Goal: Task Accomplishment & Management: Complete application form

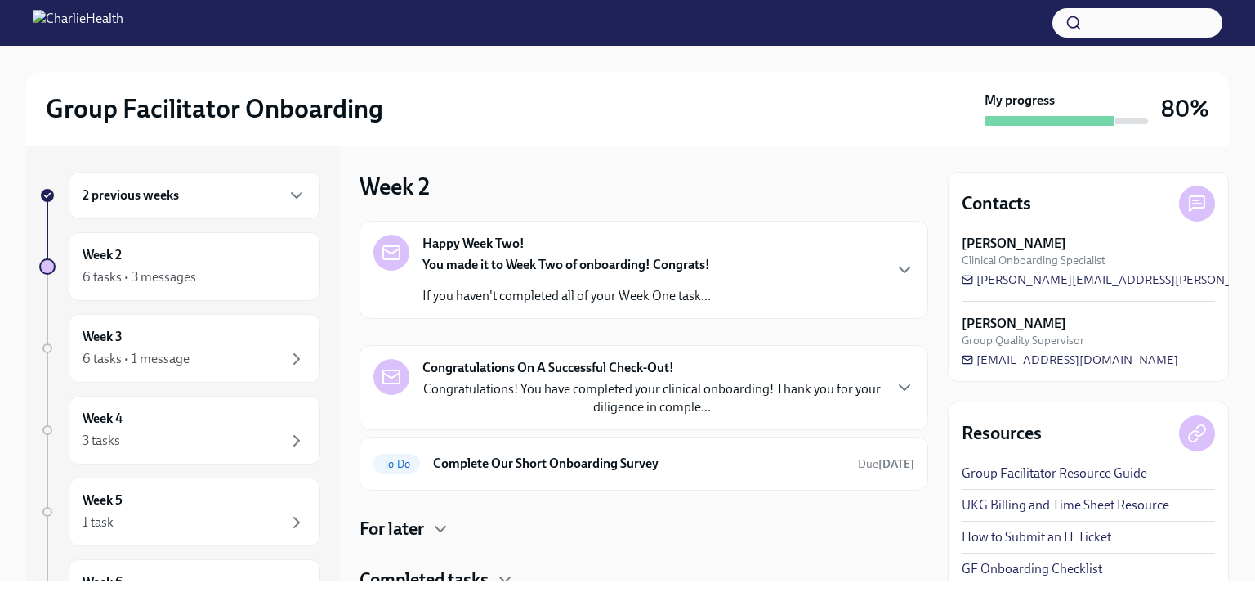
scroll to position [62, 0]
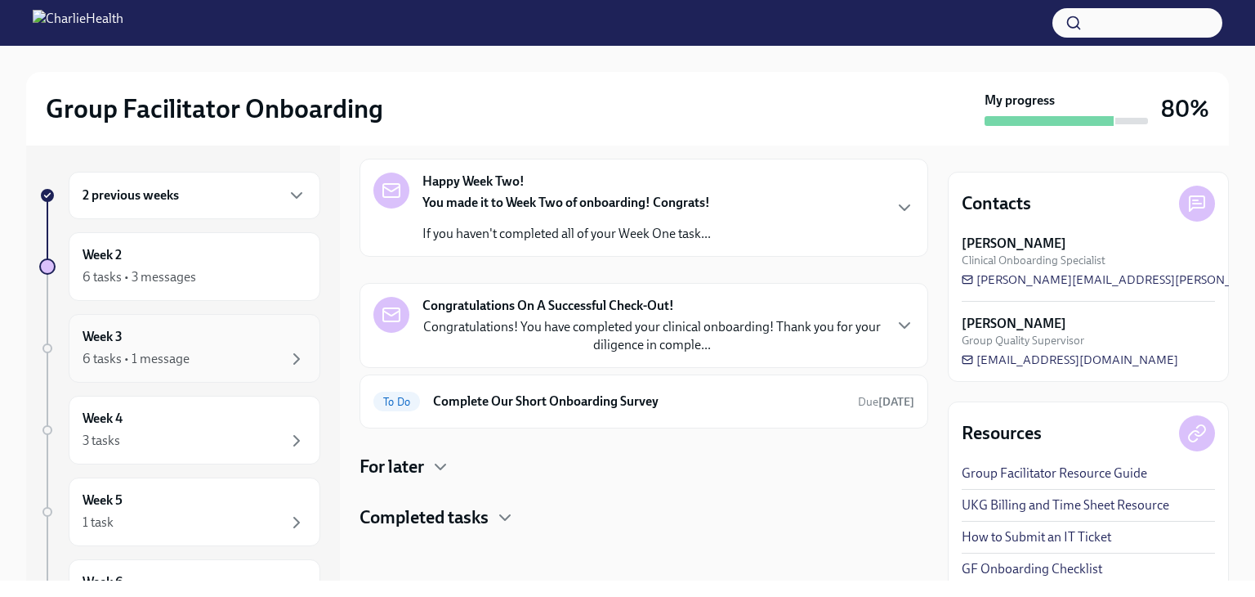
click at [219, 357] on div "6 tasks • 1 message" at bounding box center [195, 359] width 224 height 20
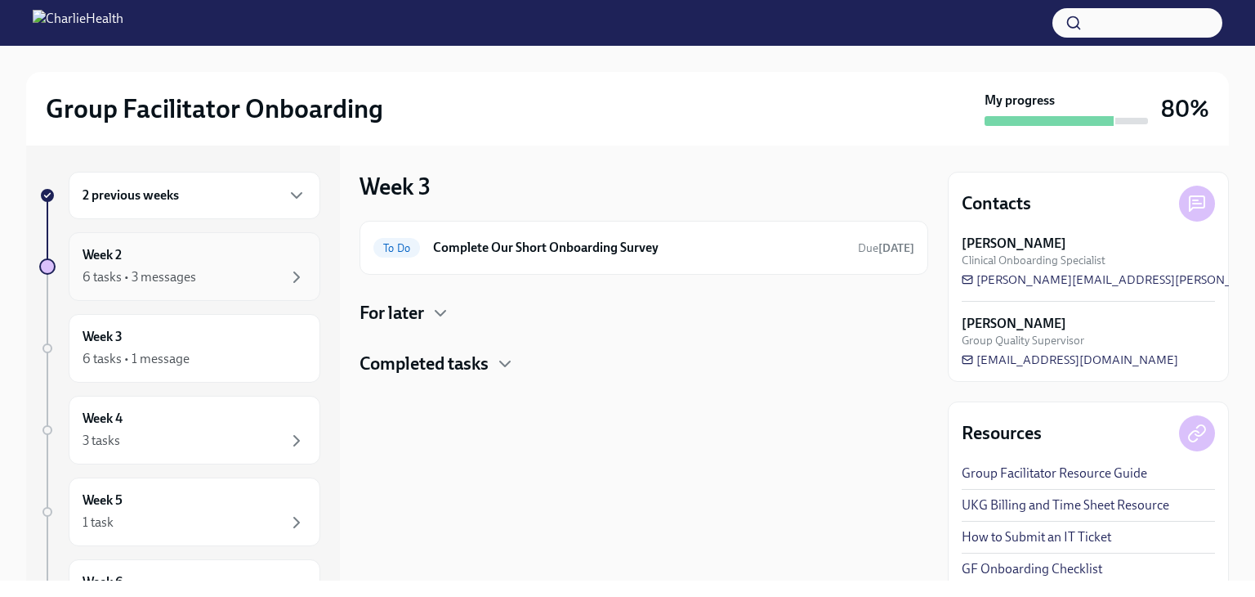
click at [239, 276] on div "6 tasks • 3 messages" at bounding box center [195, 277] width 224 height 20
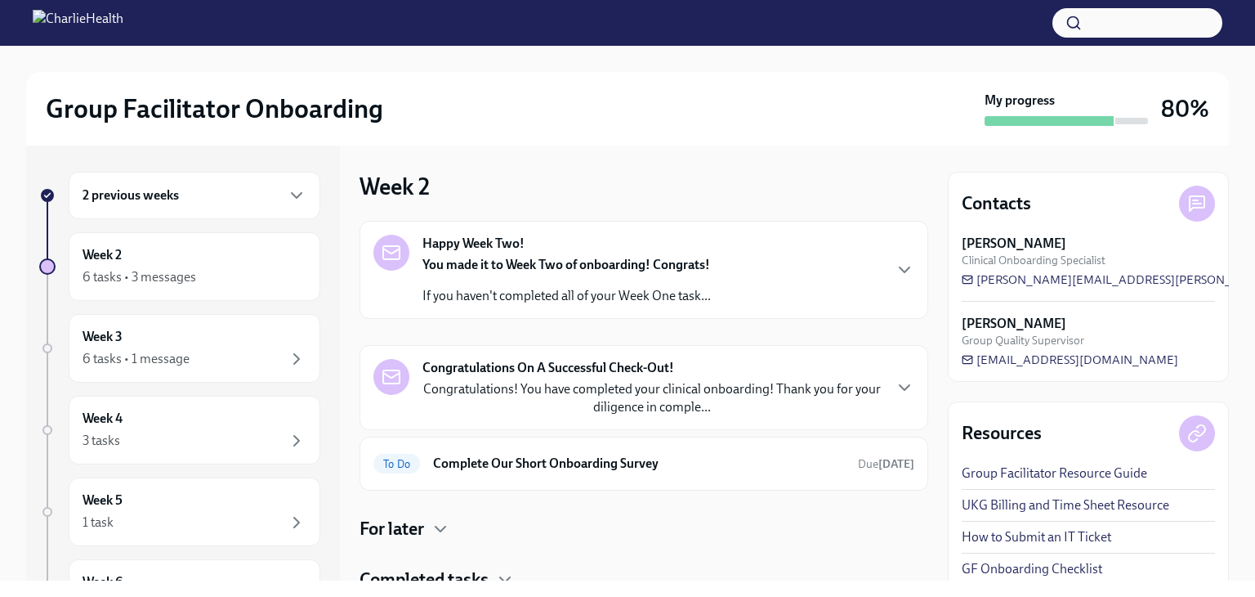
scroll to position [62, 0]
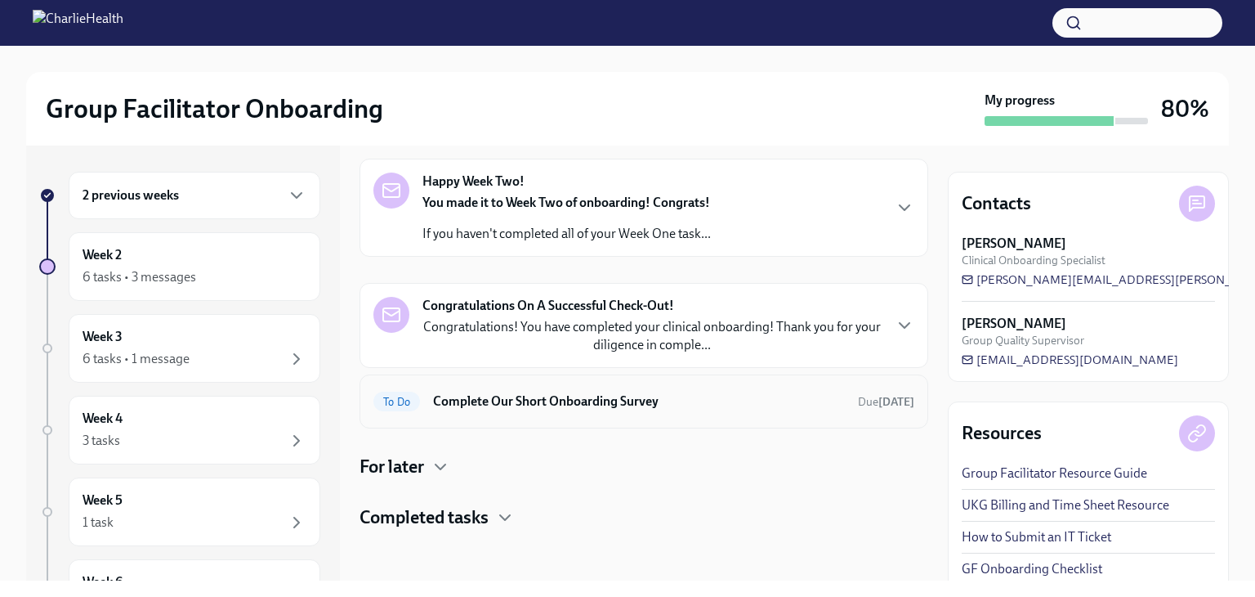
click at [585, 403] on h6 "Complete Our Short Onboarding Survey" at bounding box center [639, 401] width 412 height 18
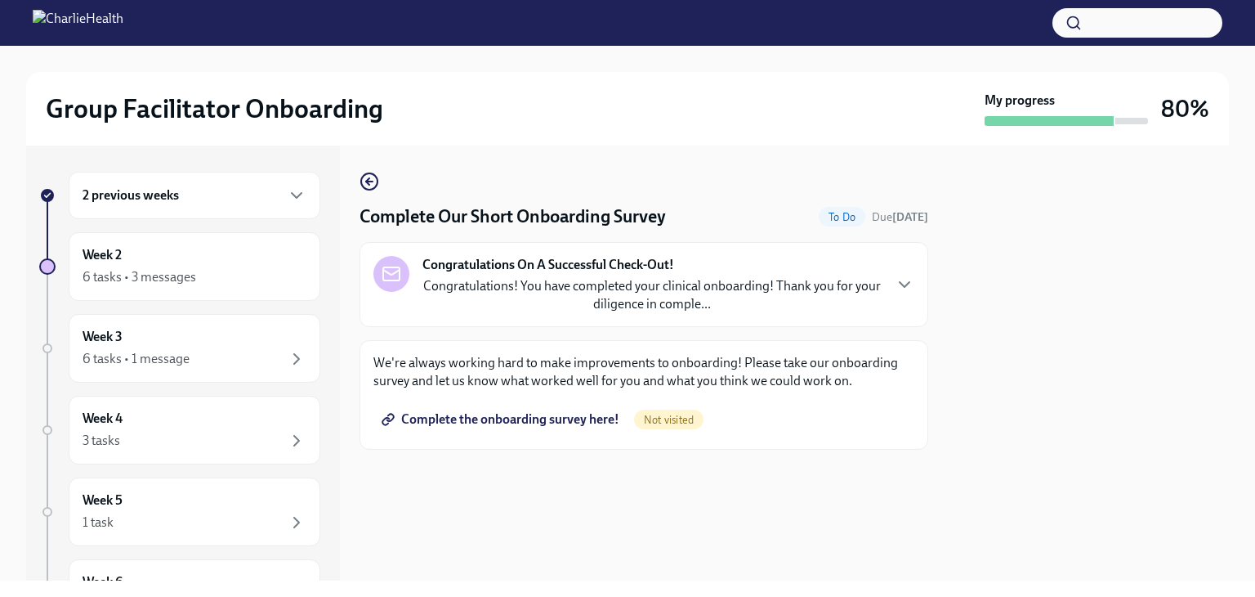
click at [600, 423] on span "Complete the onboarding survey here!" at bounding box center [502, 419] width 235 height 16
click at [160, 341] on div "Week 3 6 tasks • 1 message" at bounding box center [195, 348] width 224 height 41
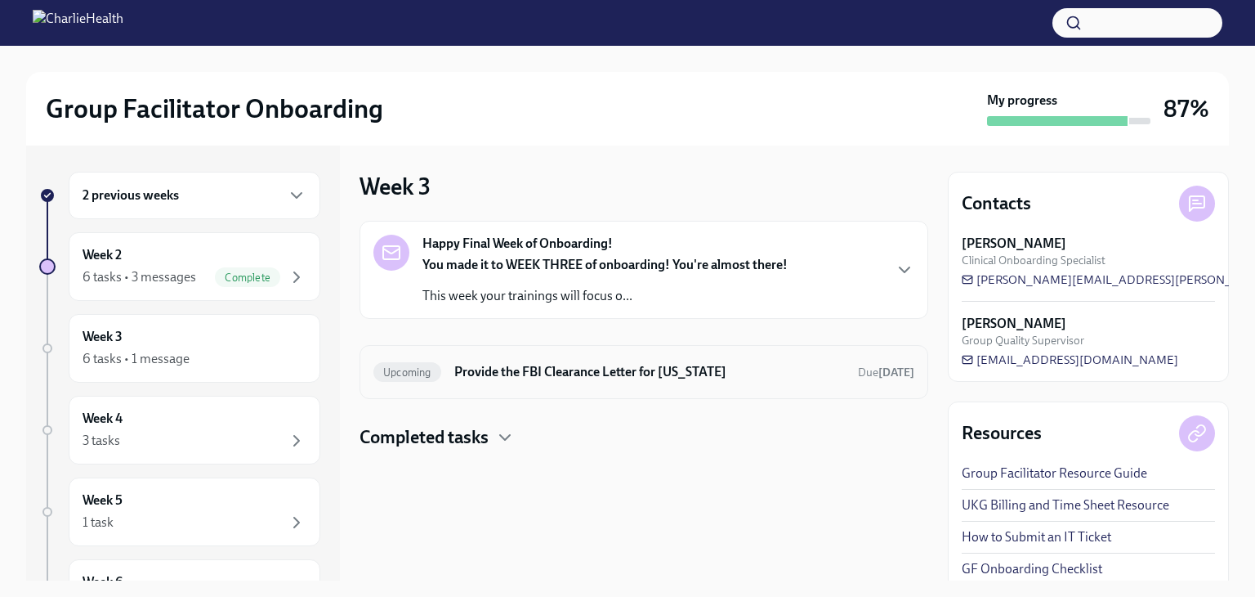
click at [462, 374] on h6 "Provide the FBI Clearance Letter for [US_STATE]" at bounding box center [649, 372] width 391 height 18
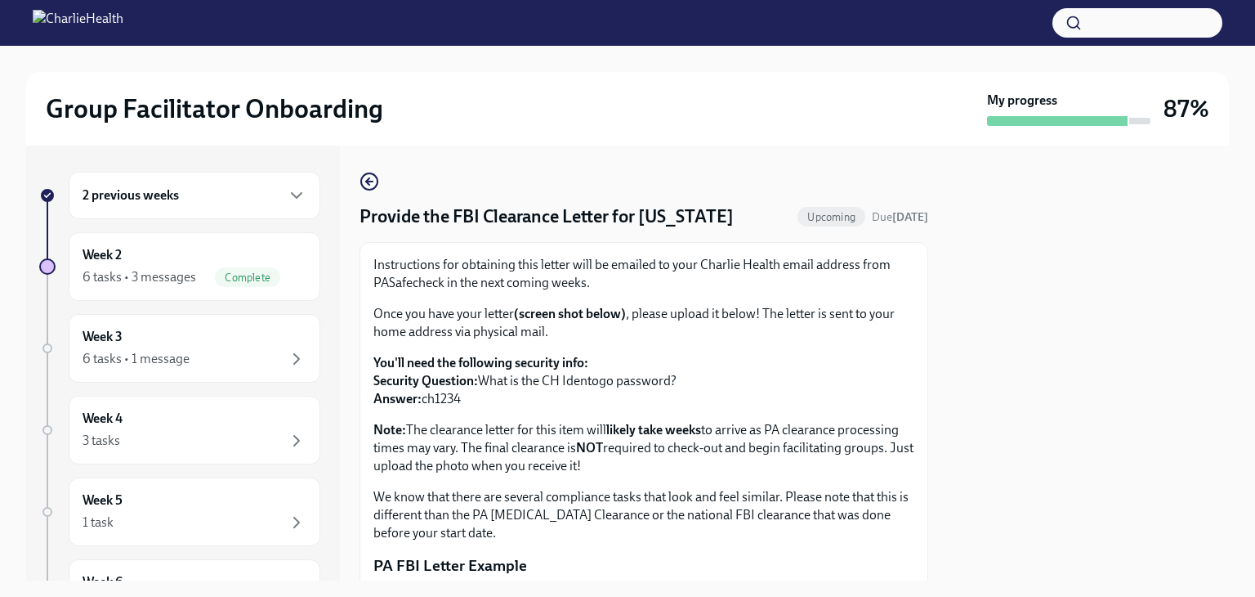
scroll to position [355, 0]
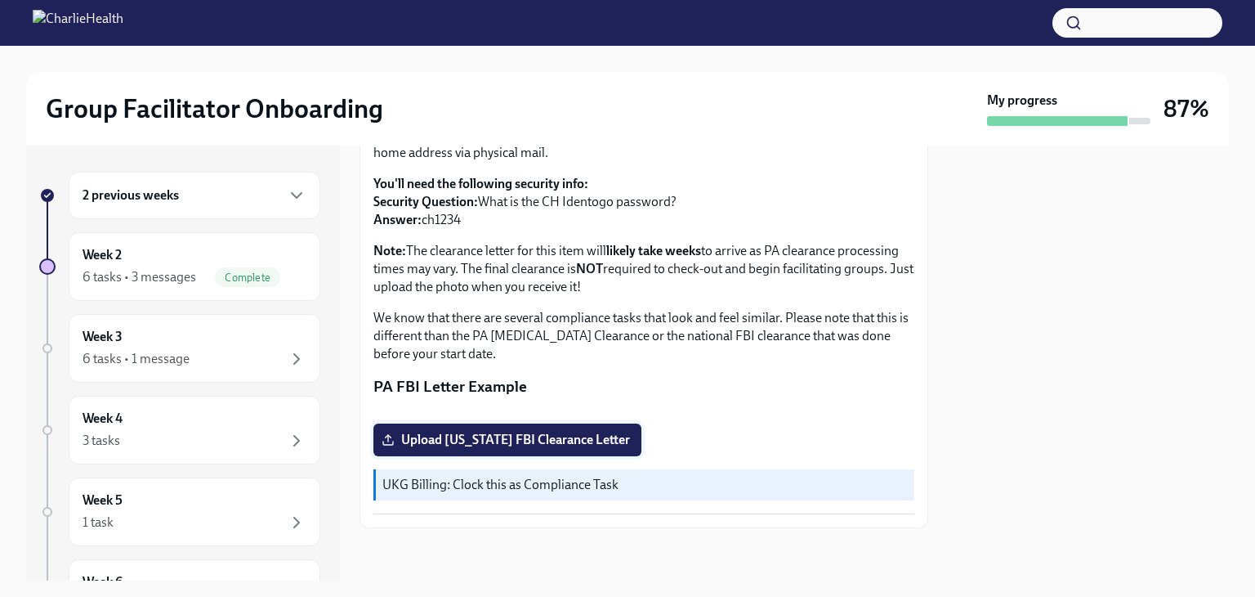
click at [552, 433] on span "Upload [US_STATE] FBI Clearance Letter" at bounding box center [507, 440] width 245 height 16
click at [0, 0] on input "Upload [US_STATE] FBI Clearance Letter" at bounding box center [0, 0] width 0 height 0
click at [594, 441] on span "CW001_CLR_ENG_24_61363986_1 (1).pdf" at bounding box center [516, 440] width 262 height 16
click at [0, 0] on input "CW001_CLR_ENG_24_61363986_1 (1).pdf" at bounding box center [0, 0] width 0 height 0
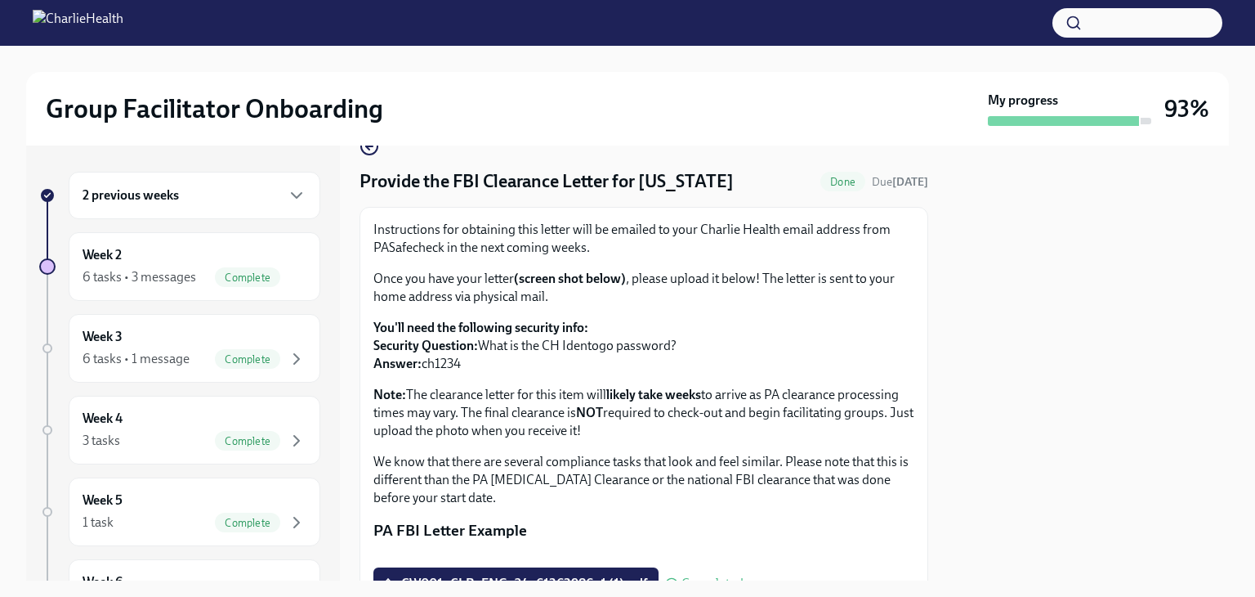
scroll to position [36, 0]
drag, startPoint x: 371, startPoint y: 246, endPoint x: 445, endPoint y: 249, distance: 74.4
click at [445, 249] on div "Instructions for obtaining this letter will be emailed to your Charlie Health e…" at bounding box center [644, 438] width 569 height 465
copy p "PASafecheck"
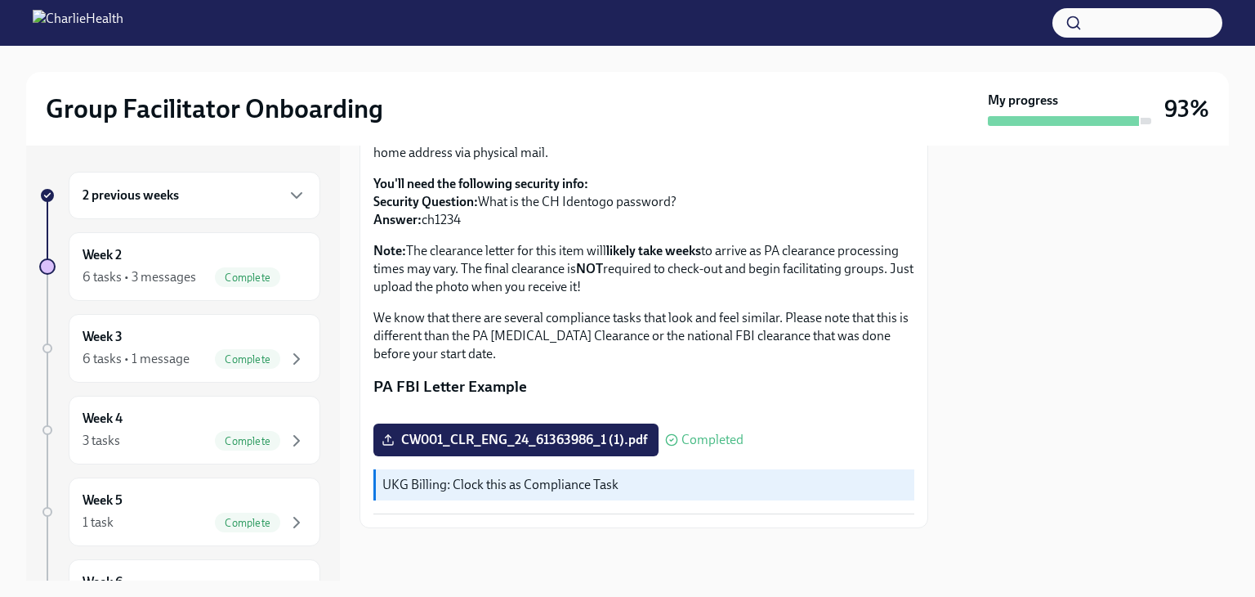
scroll to position [355, 0]
click at [478, 445] on span "CW001_CLR_ENG_24_61363986_1 (1).pdf" at bounding box center [516, 440] width 262 height 16
click at [0, 0] on input "CW001_CLR_ENG_24_61363986_1 (1).pdf" at bounding box center [0, 0] width 0 height 0
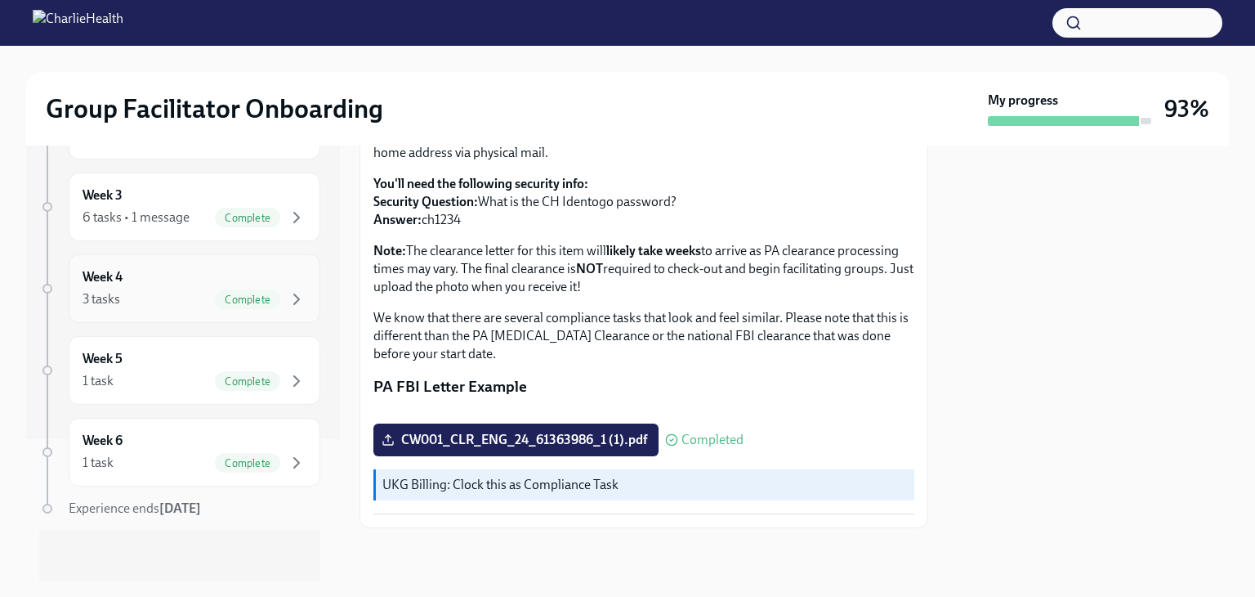
scroll to position [0, 0]
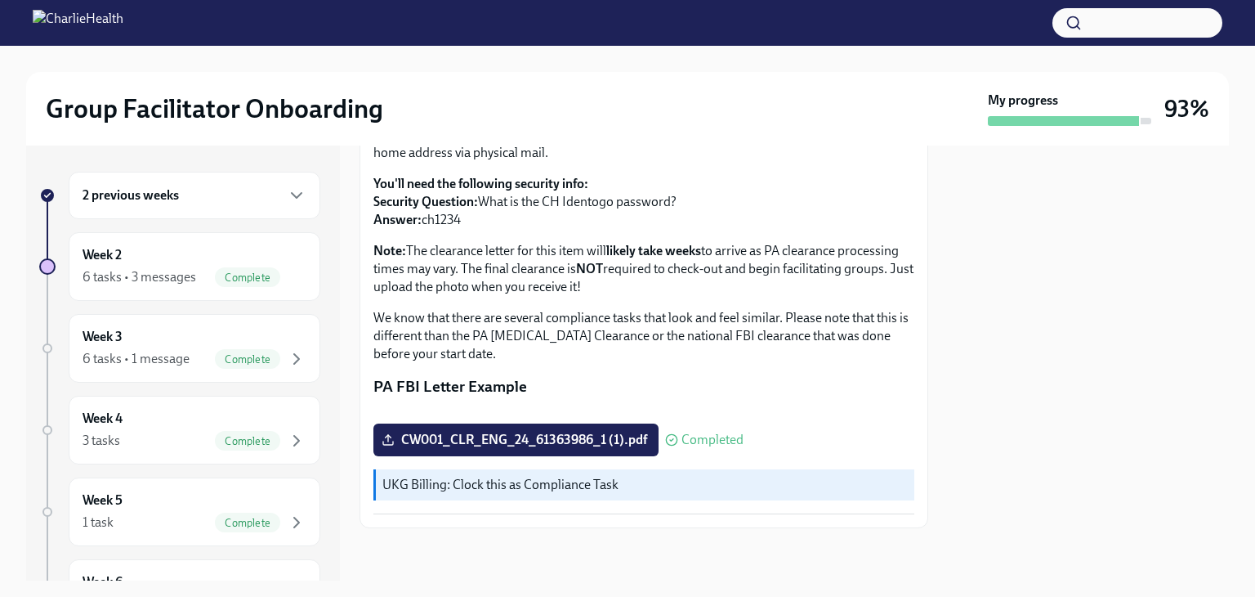
click at [226, 195] on div "2 previous weeks" at bounding box center [195, 196] width 224 height 20
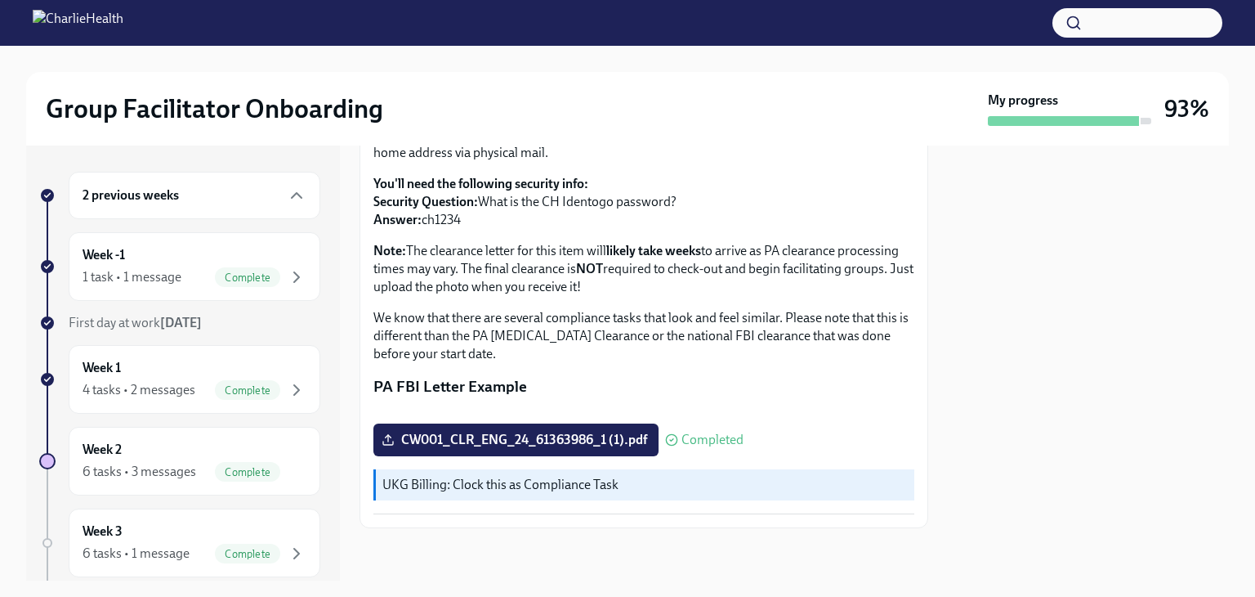
click at [214, 183] on div "2 previous weeks" at bounding box center [195, 195] width 252 height 47
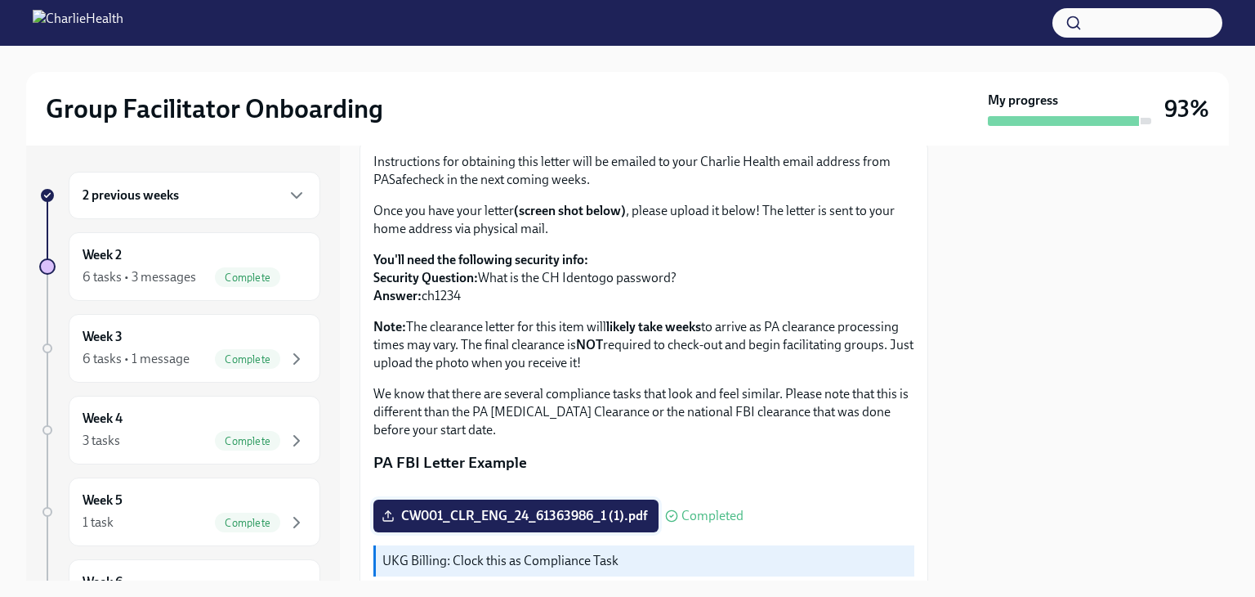
scroll to position [355, 0]
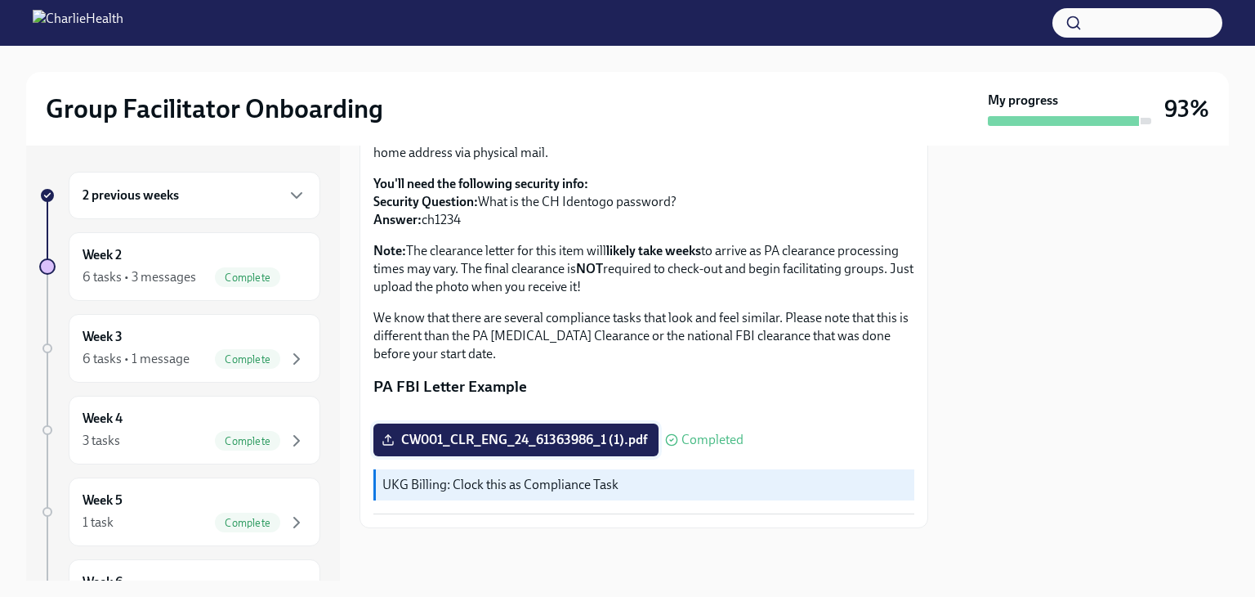
click at [394, 439] on icon at bounding box center [388, 439] width 13 height 13
click at [0, 0] on input "CW001_CLR_ENG_24_61363986_1 (1).pdf" at bounding box center [0, 0] width 0 height 0
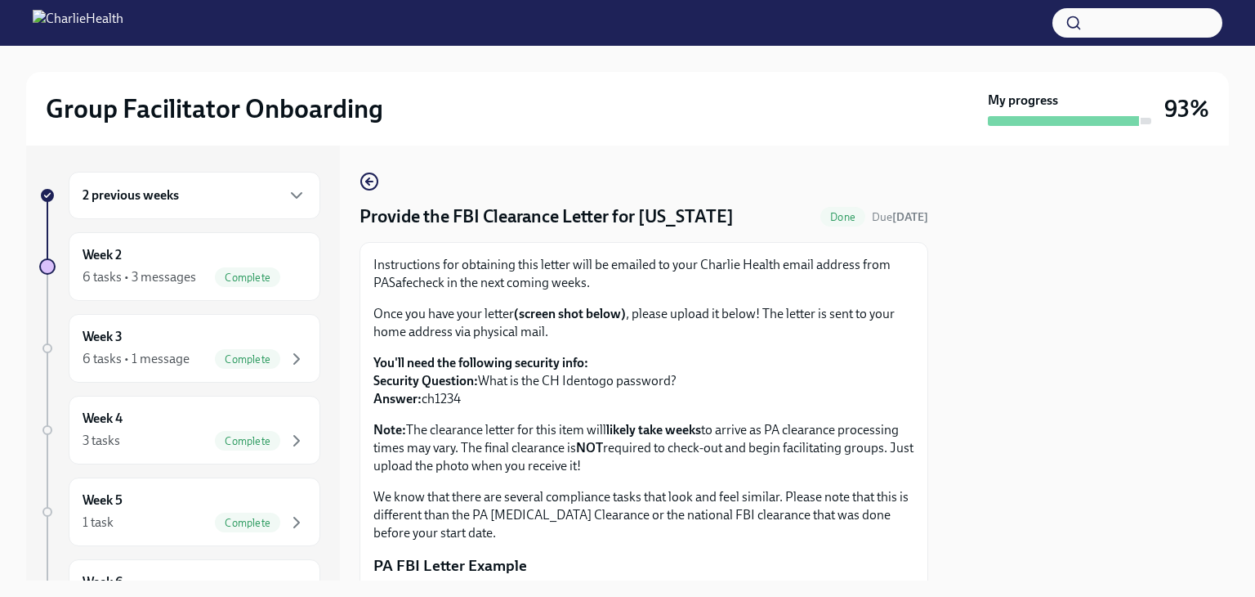
click at [44, 16] on img at bounding box center [78, 23] width 91 height 26
